Goal: Task Accomplishment & Management: Use online tool/utility

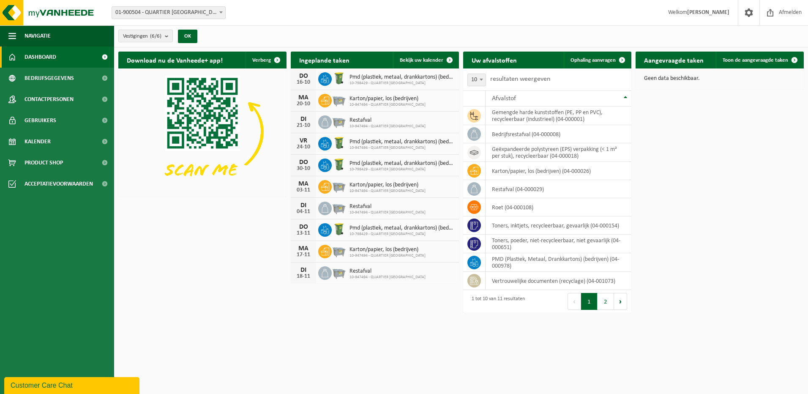
click at [236, 235] on div "Download nu de Vanheede+ app! Verberg Ingeplande taken Bekijk uw kalender DO 16…" at bounding box center [461, 168] width 690 height 243
click at [54, 145] on link "Kalender" at bounding box center [57, 141] width 114 height 21
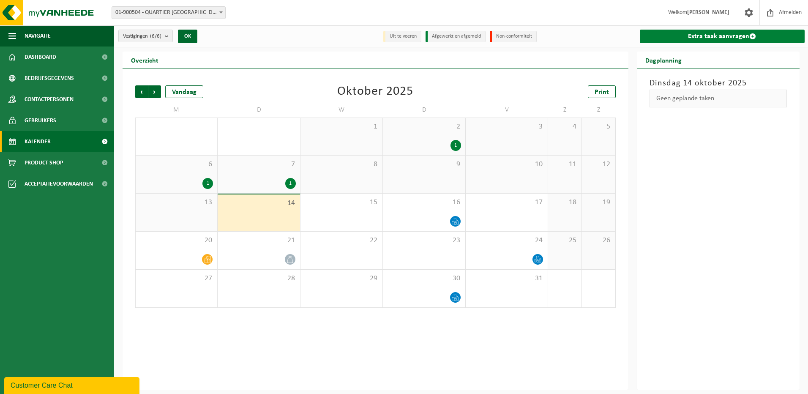
click at [741, 37] on link "Extra taak aanvragen" at bounding box center [722, 37] width 165 height 14
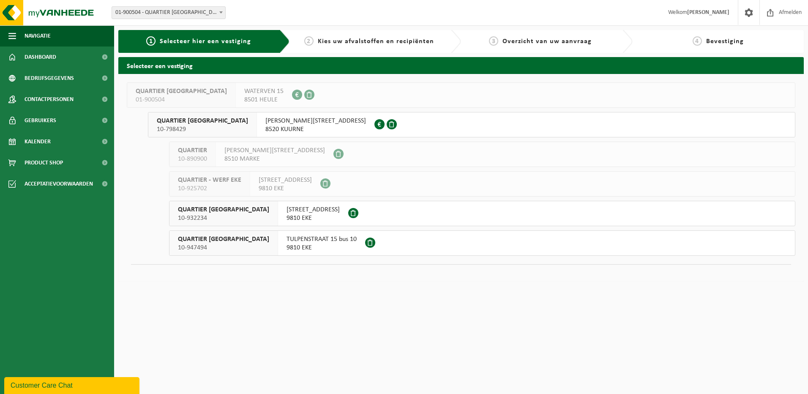
click at [266, 125] on span "8520 KUURNE" at bounding box center [316, 129] width 101 height 8
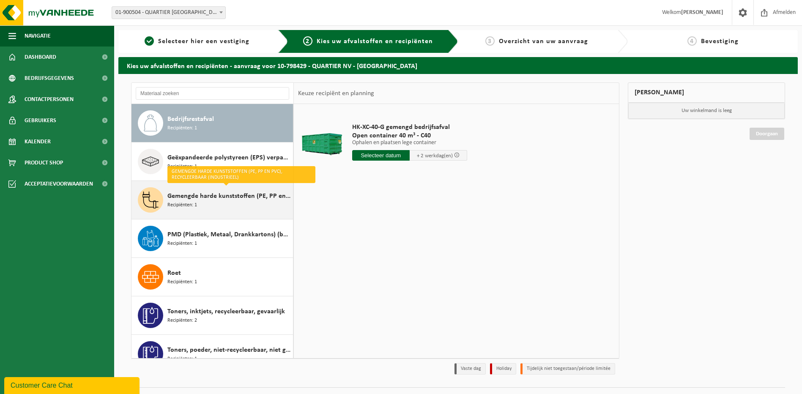
click at [228, 195] on span "Gemengde harde kunststoffen (PE, PP en PVC), recycleerbaar (industrieel)" at bounding box center [228, 196] width 123 height 10
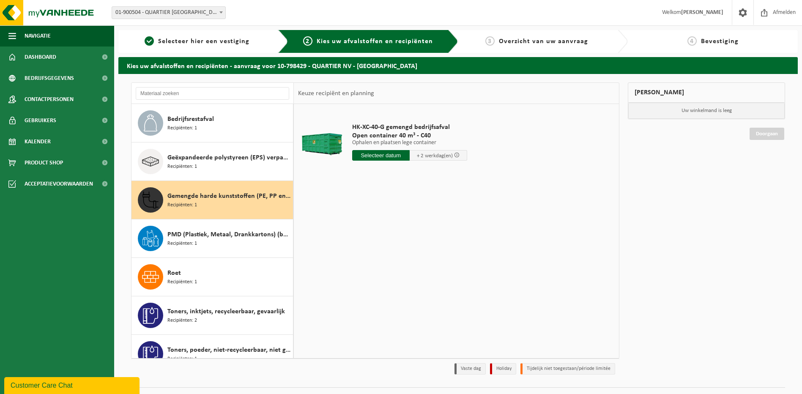
scroll to position [53, 0]
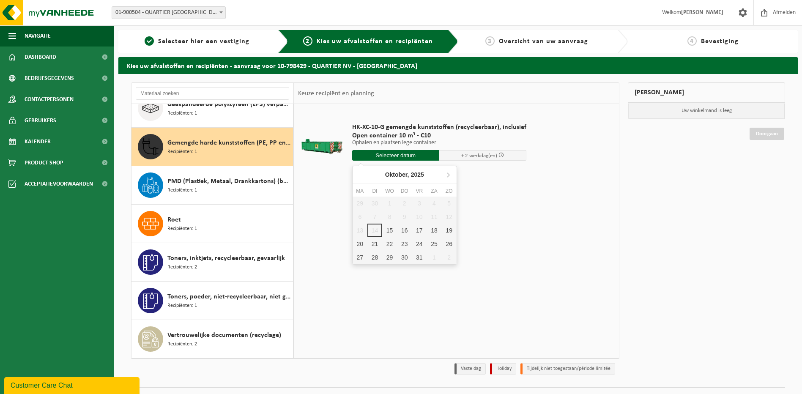
click at [407, 160] on input "text" at bounding box center [395, 155] width 87 height 11
click at [388, 228] on div "15" at bounding box center [389, 231] width 15 height 14
type input "Van 2025-10-15"
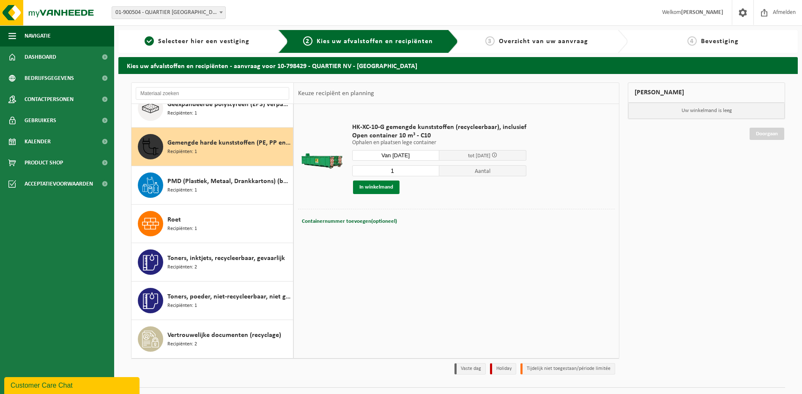
click at [386, 189] on button "In winkelmand" at bounding box center [376, 188] width 47 height 14
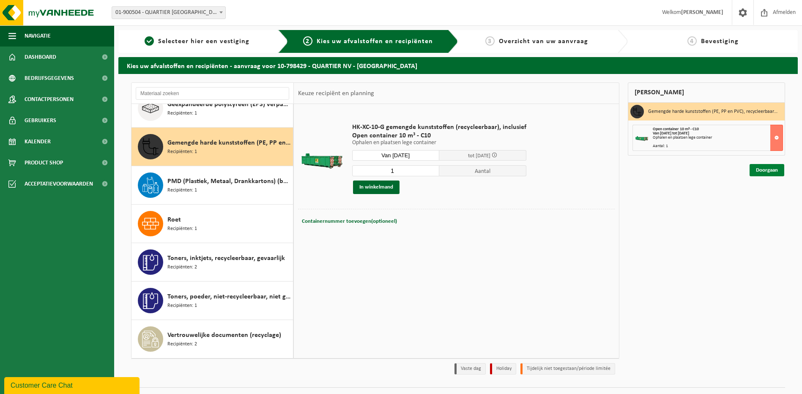
click at [762, 169] on link "Doorgaan" at bounding box center [767, 170] width 35 height 12
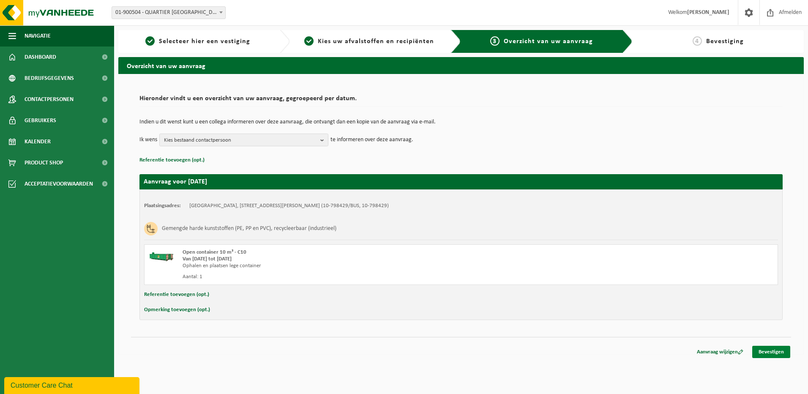
click at [762, 349] on link "Bevestigen" at bounding box center [772, 352] width 38 height 12
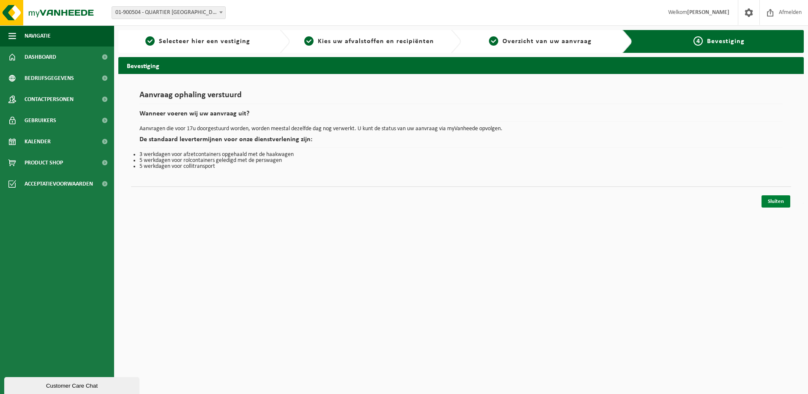
click at [782, 201] on link "Sluiten" at bounding box center [776, 201] width 29 height 12
